Goal: Navigation & Orientation: Find specific page/section

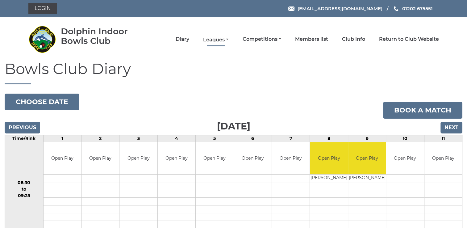
click at [213, 41] on link "Leagues" at bounding box center [215, 39] width 25 height 7
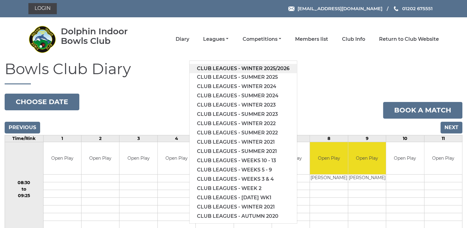
click at [232, 66] on link "Club leagues - Winter 2025/2026" at bounding box center [243, 68] width 107 height 9
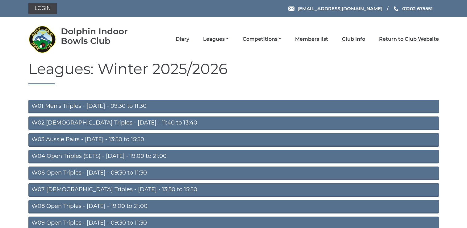
click at [100, 171] on link "W06 Open Triples - Tuesday - 09:30 to 11:30" at bounding box center [233, 173] width 411 height 14
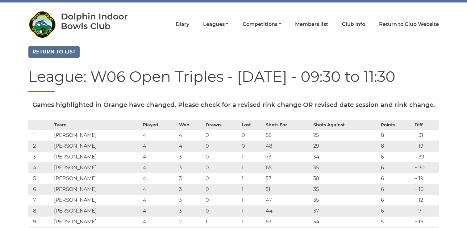
scroll to position [20, 0]
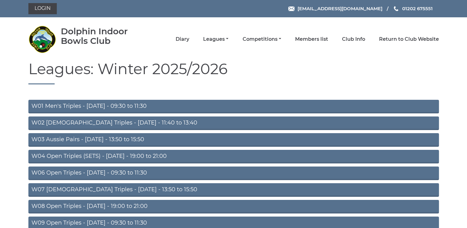
click at [95, 105] on link "W01 Men's Triples - Monday - 09:30 to 11:30" at bounding box center [233, 107] width 411 height 14
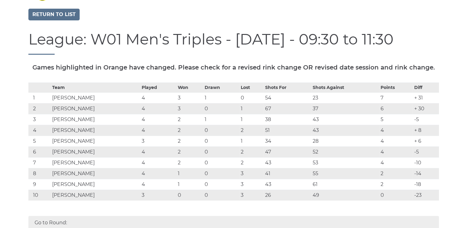
scroll to position [68, 0]
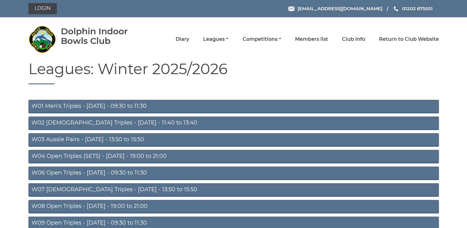
click at [123, 172] on link "W06 Open Triples - Tuesday - 09:30 to 11:30" at bounding box center [233, 173] width 411 height 14
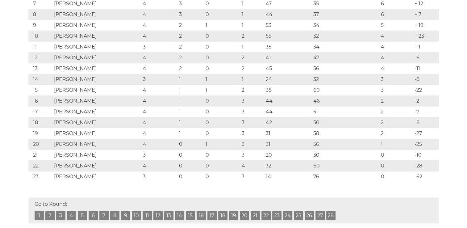
scroll to position [231, 0]
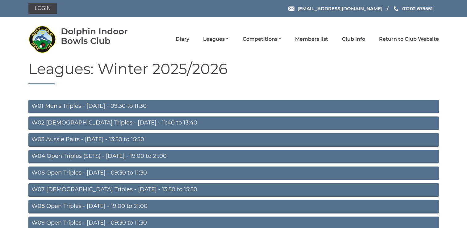
click at [125, 206] on link "W08 Open Triples - [DATE] - 19:00 to 21:00" at bounding box center [233, 207] width 411 height 14
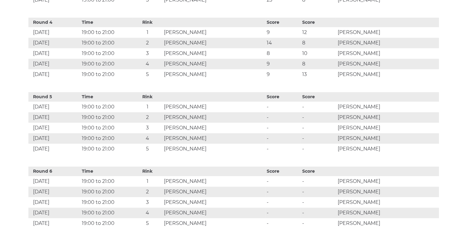
scroll to position [525, 0]
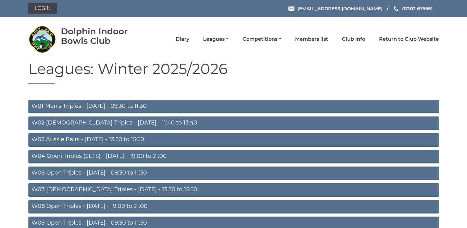
click at [162, 155] on link "W04 Open Triples (SETS) - [DATE] - 19:00 to 21:00" at bounding box center [233, 157] width 411 height 14
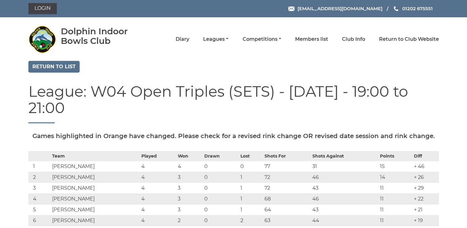
drag, startPoint x: 466, startPoint y: 20, endPoint x: 467, endPoint y: 30, distance: 10.0
